Goal: Check status: Check status

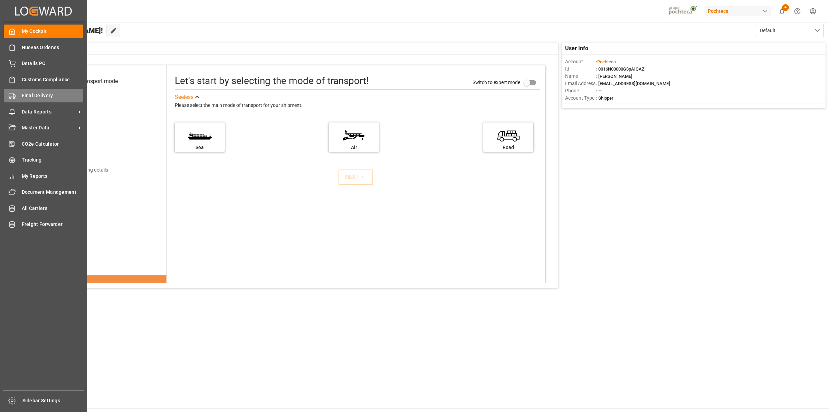
click at [20, 98] on div "Final Delivery Final Delivery" at bounding box center [43, 95] width 79 height 13
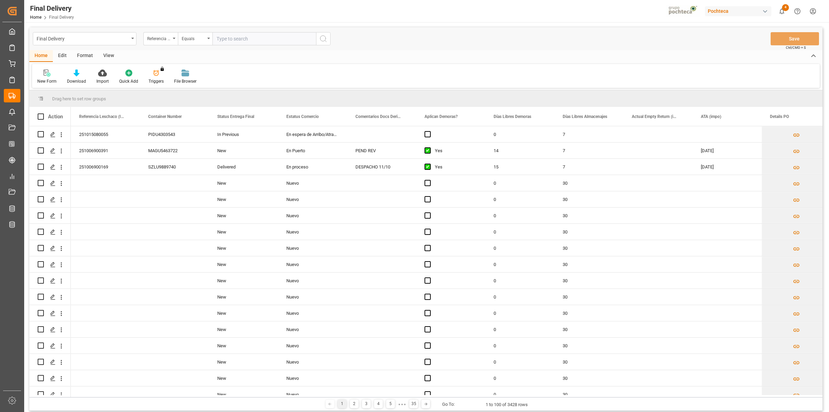
click at [107, 48] on div "Final Delivery Referencia Leschaco (Impo) Equals Save Ctrl/CMD + S" at bounding box center [425, 38] width 793 height 23
click at [108, 52] on div "View" at bounding box center [108, 56] width 21 height 12
click at [46, 72] on div at bounding box center [43, 72] width 13 height 7
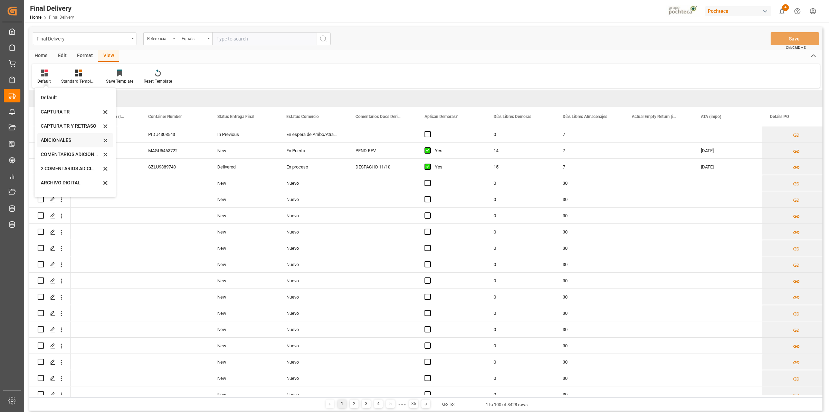
scroll to position [66, 0]
click at [68, 184] on div "CAPTURA TR Y RETRASO CON ENTREGA Y SUCURSAL" at bounding box center [71, 187] width 60 height 7
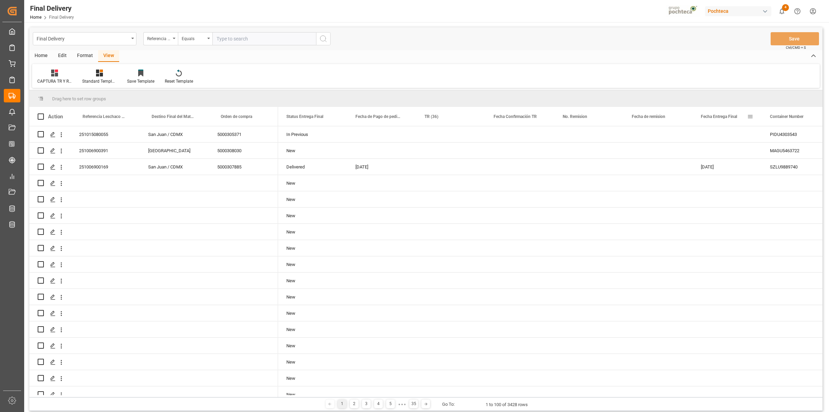
click at [752, 117] on span at bounding box center [751, 116] width 6 height 6
click at [787, 118] on span "filter" at bounding box center [790, 117] width 6 height 6
click at [811, 151] on input "date" at bounding box center [783, 154] width 68 height 14
type input "[DATE]"
click at [789, 175] on button "Apply" at bounding box center [791, 175] width 13 height 7
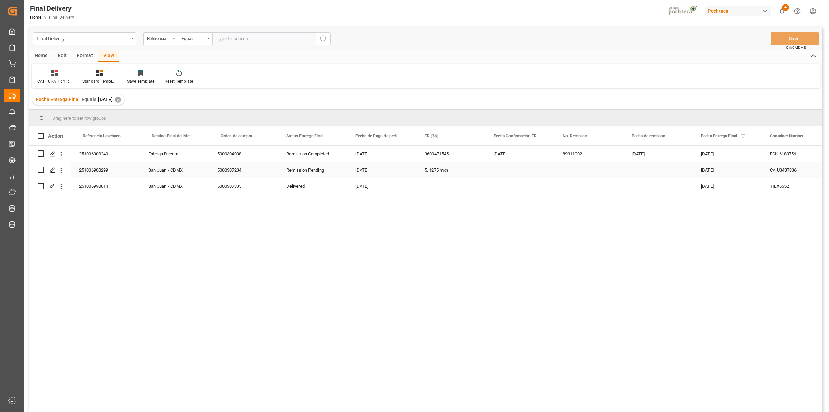
click at [122, 171] on div "251006900299" at bounding box center [105, 170] width 69 height 16
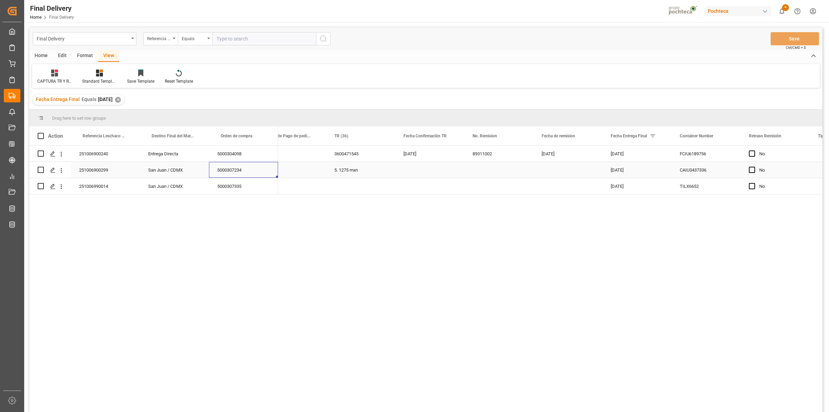
scroll to position [0, 93]
click at [750, 169] on span "Press SPACE to select this row." at bounding box center [750, 170] width 6 height 6
click at [752, 167] on input "Press SPACE to select this row." at bounding box center [752, 167] width 0 height 0
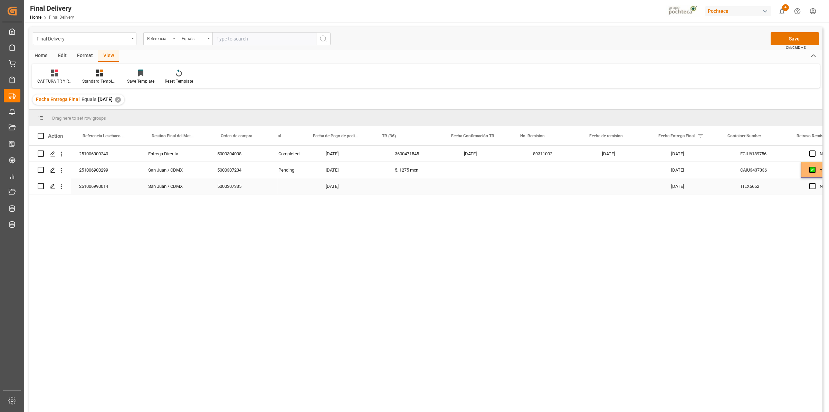
scroll to position [0, 0]
click at [410, 169] on div "5. 1275 mxn" at bounding box center [421, 170] width 69 height 16
click at [420, 174] on input "5. 1275 mxn" at bounding box center [422, 173] width 58 height 13
drag, startPoint x: 429, startPoint y: 178, endPoint x: 387, endPoint y: 176, distance: 41.9
click at [387, 176] on div "5. 1275 mxn" at bounding box center [421, 174] width 69 height 24
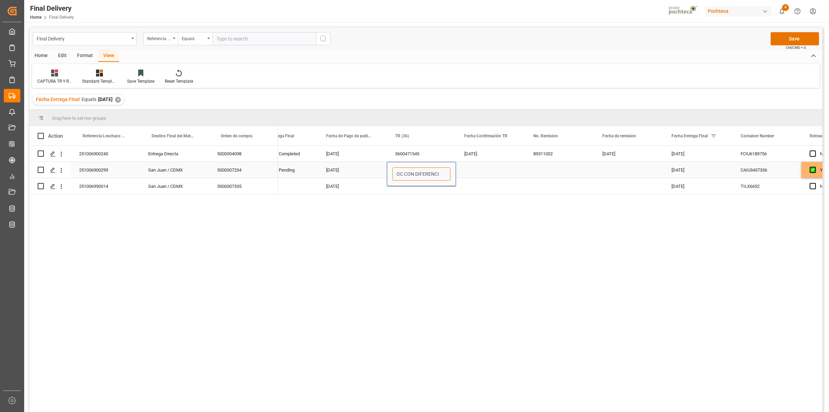
type input "OC CON DIFERENCIA"
click at [466, 173] on div "Press SPACE to select this row." at bounding box center [490, 170] width 69 height 16
click at [786, 38] on button "Save" at bounding box center [795, 38] width 48 height 13
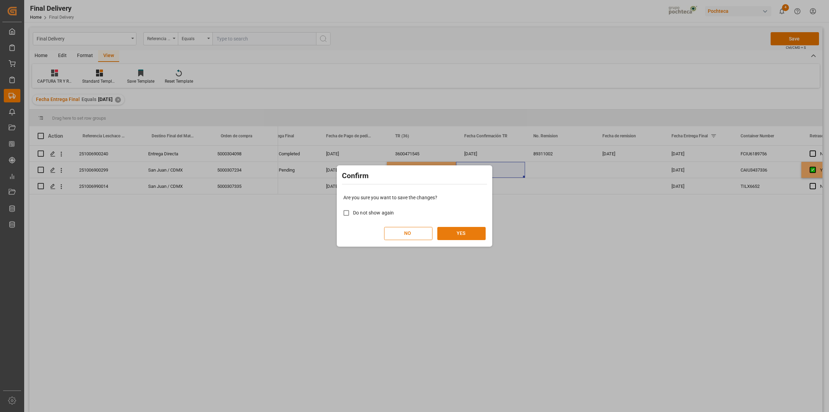
click at [456, 232] on button "YES" at bounding box center [462, 233] width 48 height 13
